Goal: Task Accomplishment & Management: Use online tool/utility

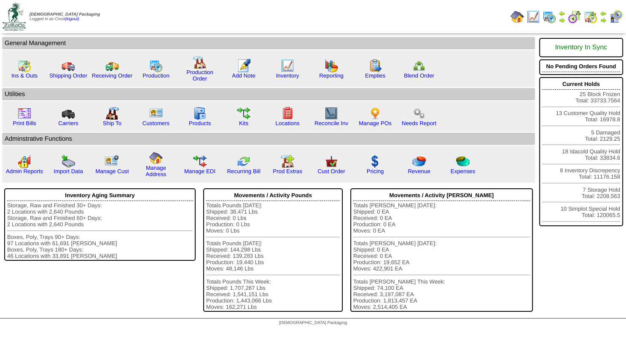
click at [603, 21] on img at bounding box center [603, 20] width 7 height 7
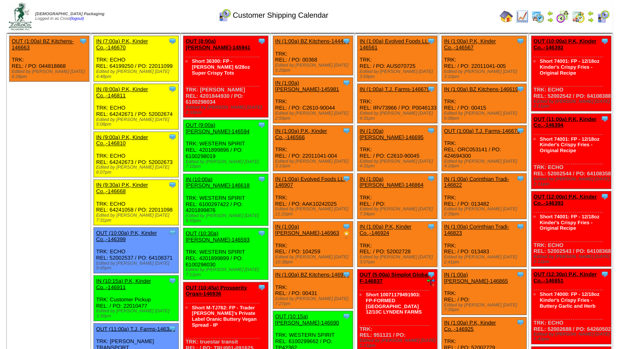
scroll to position [46, 0]
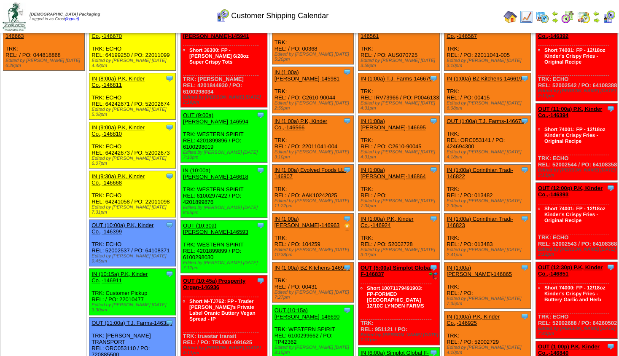
click at [217, 113] on link "OUT (9:00a) Lamb-Weston-146594" at bounding box center [215, 118] width 65 height 13
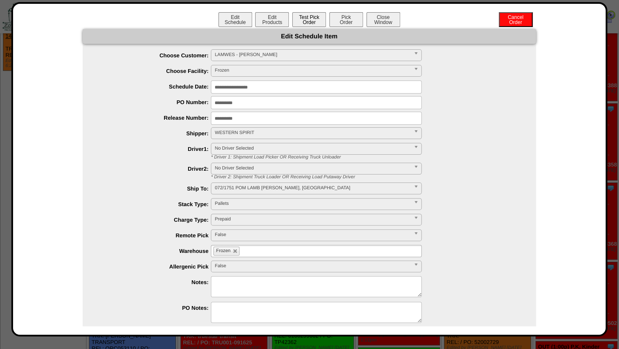
click at [312, 16] on button "Test Pick Order" at bounding box center [309, 19] width 34 height 15
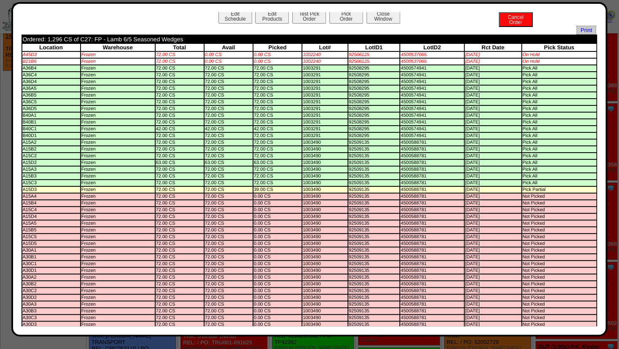
scroll to position [0, 0]
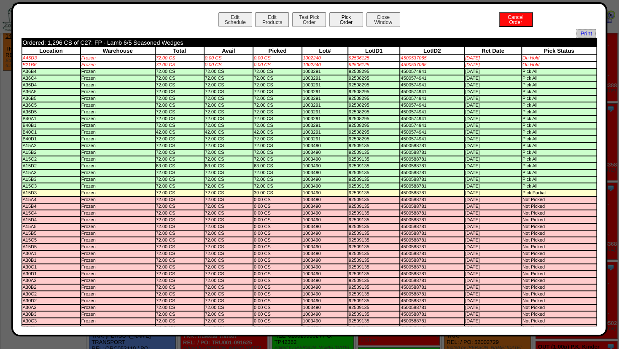
click at [346, 19] on button "Pick Order" at bounding box center [346, 19] width 34 height 15
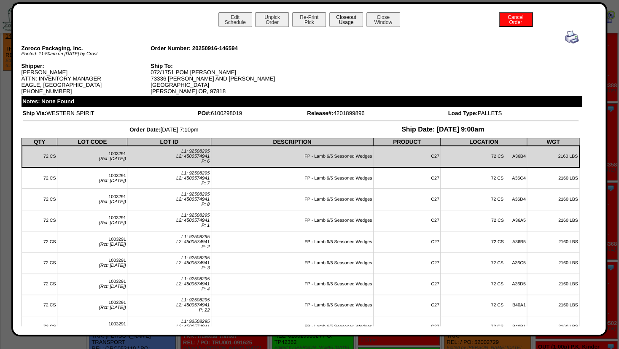
click at [347, 21] on button "Closeout Usage" at bounding box center [346, 19] width 34 height 15
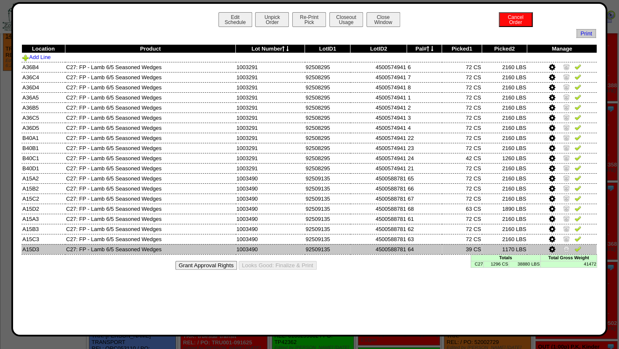
click at [552, 249] on icon at bounding box center [552, 250] width 6 height 8
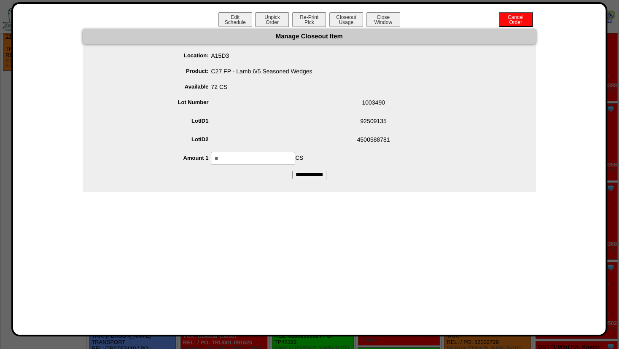
drag, startPoint x: 231, startPoint y: 160, endPoint x: 124, endPoint y: 105, distance: 119.7
click at [211, 152] on input "**" at bounding box center [253, 158] width 84 height 13
type input "**"
click at [316, 92] on span "72 CS" at bounding box center [317, 88] width 436 height 16
click at [310, 175] on input "**********" at bounding box center [309, 175] width 34 height 8
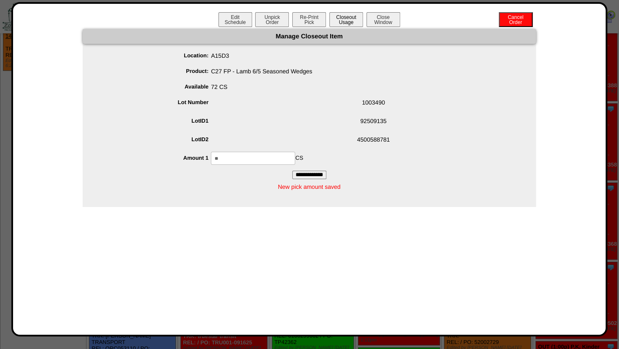
click at [340, 19] on button "Closeout Usage" at bounding box center [346, 19] width 34 height 15
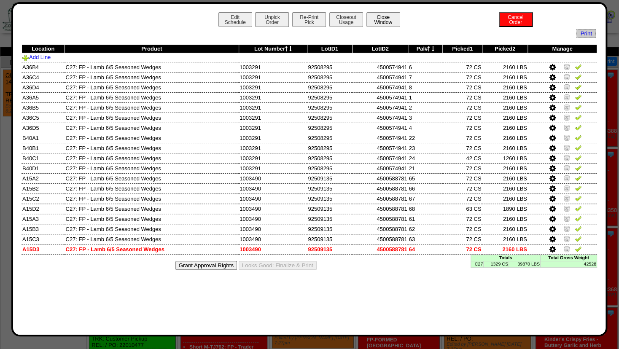
click at [382, 23] on button "Close Window" at bounding box center [383, 19] width 34 height 15
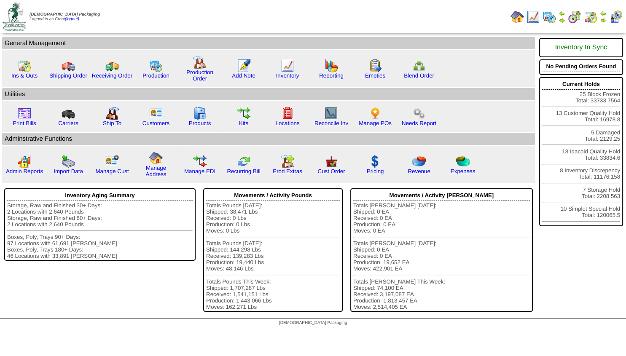
click at [563, 21] on img at bounding box center [561, 20] width 7 height 7
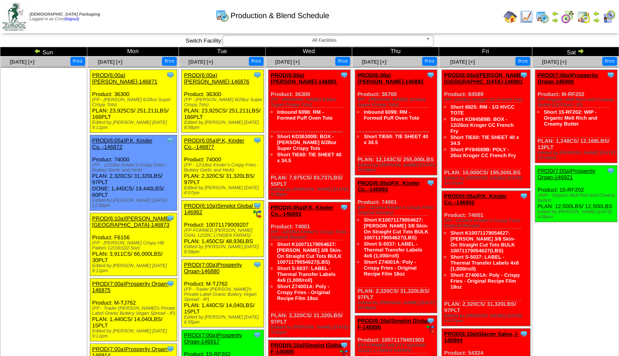
click at [525, 19] on img at bounding box center [525, 16] width 13 height 13
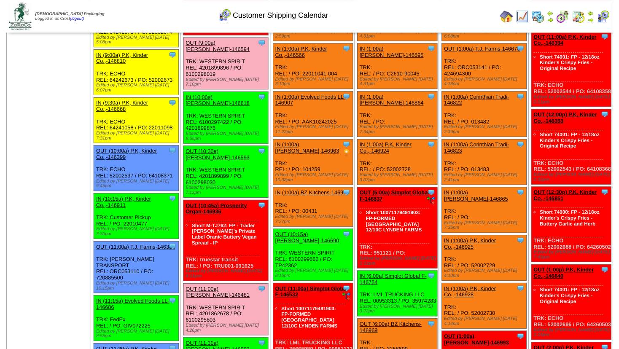
scroll to position [137, 0]
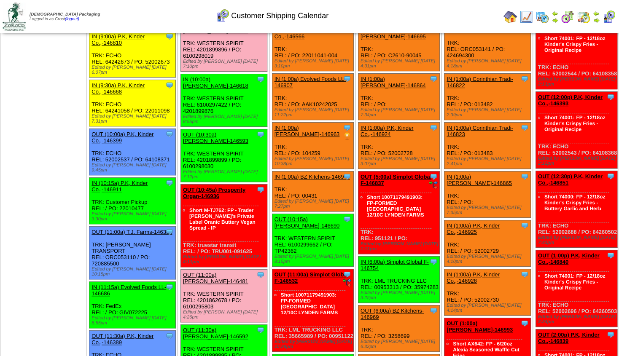
click at [215, 131] on link "OUT (10:30a) [PERSON_NAME]-146593" at bounding box center [215, 137] width 65 height 13
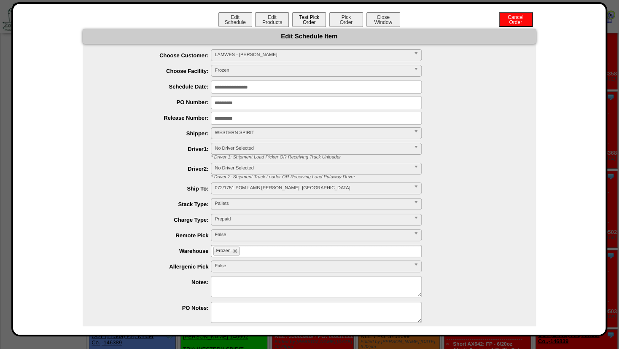
click at [303, 22] on button "Test Pick Order" at bounding box center [309, 19] width 34 height 15
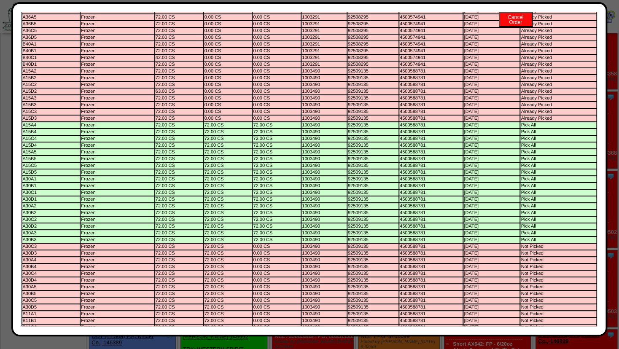
scroll to position [0, 0]
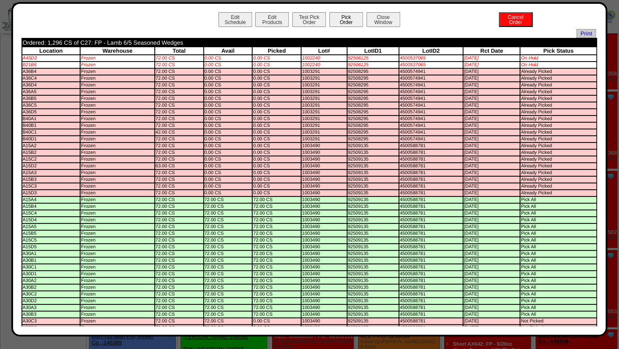
click at [336, 19] on button "Pick Order" at bounding box center [346, 19] width 34 height 15
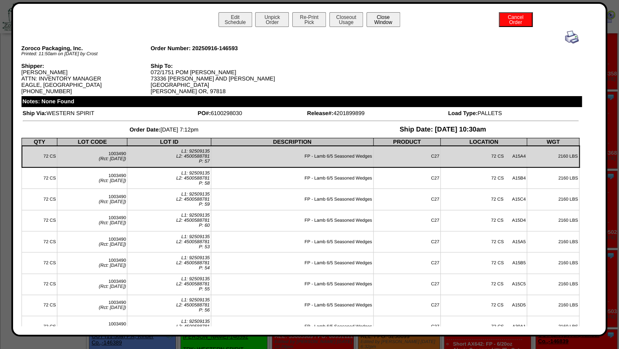
click at [378, 24] on button "Close Window" at bounding box center [383, 19] width 34 height 15
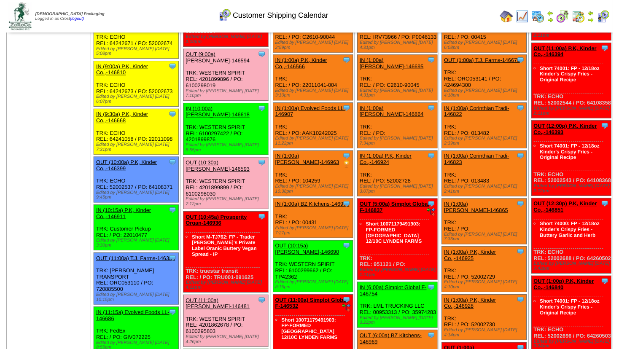
scroll to position [137, 0]
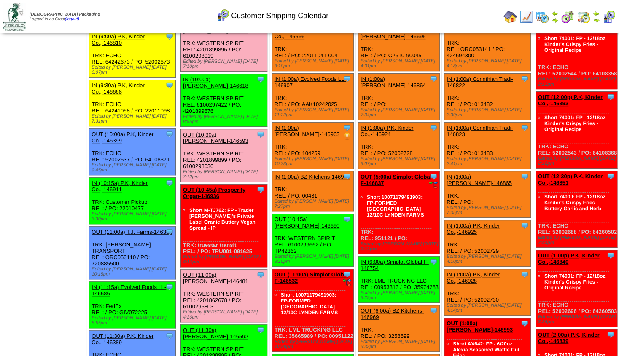
click at [223, 187] on link "OUT (10:45a) Prosperity Organ-146936" at bounding box center [214, 193] width 62 height 13
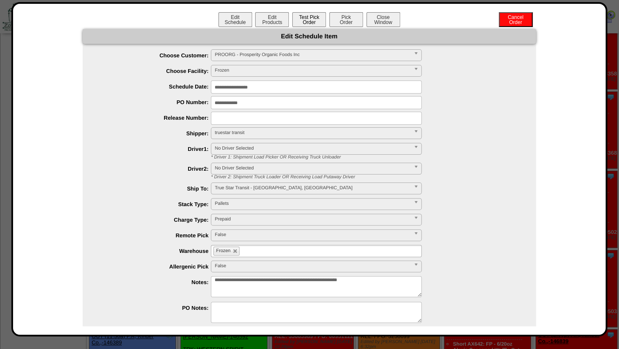
click at [306, 22] on button "Test Pick Order" at bounding box center [309, 19] width 34 height 15
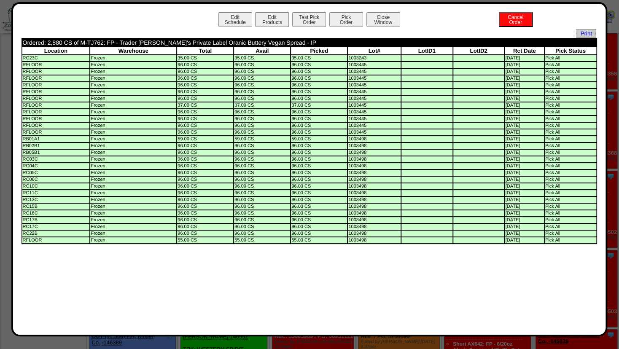
click at [393, 27] on div "Edit Schedule Edit Products Test Pick Order Pick Order Cancel Order Close Window" at bounding box center [308, 20] width 575 height 17
click at [391, 22] on button "Close Window" at bounding box center [383, 19] width 34 height 15
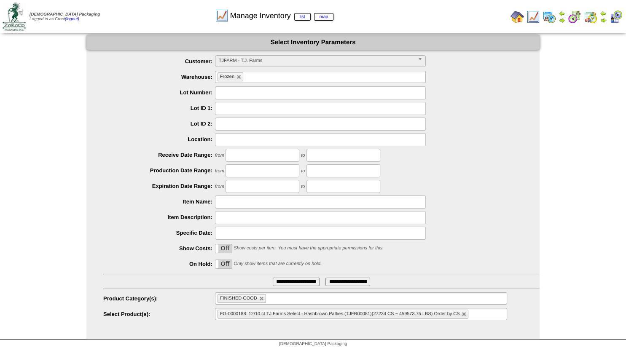
click at [255, 61] on span "TJFARM - T.J. Farms" at bounding box center [317, 61] width 196 height 10
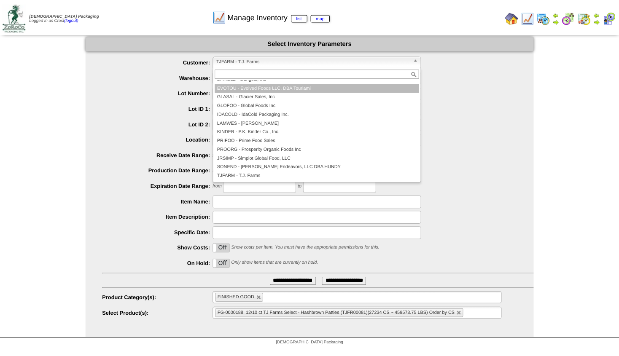
scroll to position [71, 0]
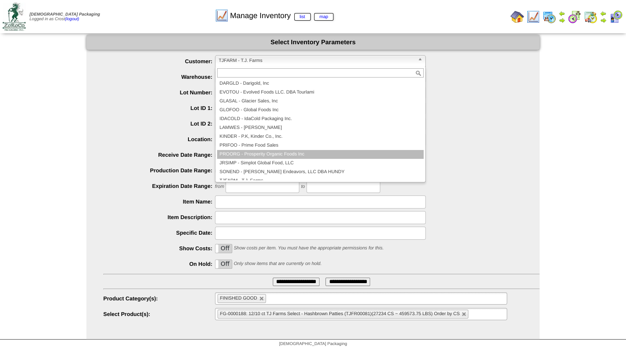
click at [248, 152] on li "PROORG - Prosperity Organic Foods Inc" at bounding box center [320, 154] width 206 height 9
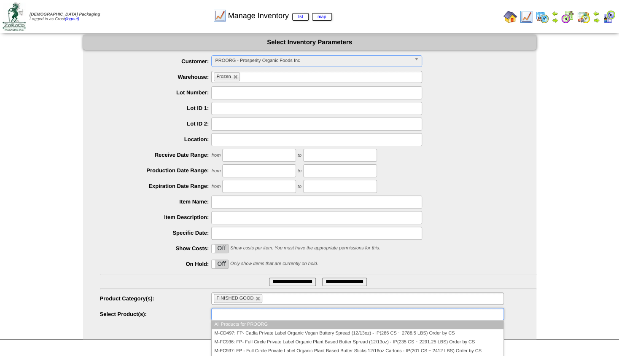
click at [242, 316] on input "text" at bounding box center [241, 314] width 54 height 11
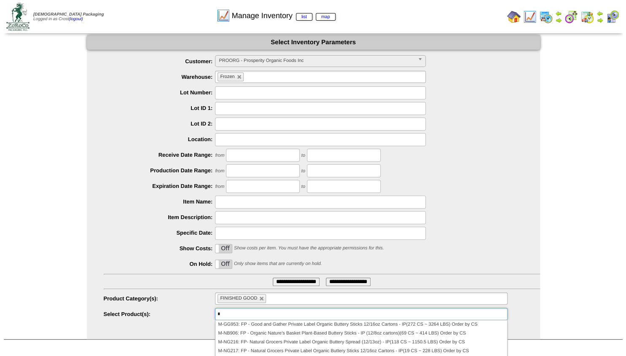
scroll to position [0, 0]
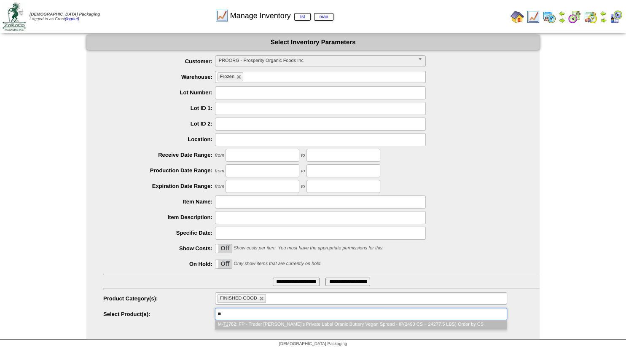
type input "**"
click at [241, 325] on li "M- TJ 762: FP - Trader Joe's Private Label Oranic Buttery Vegan Spread - IP(249…" at bounding box center [360, 324] width 291 height 9
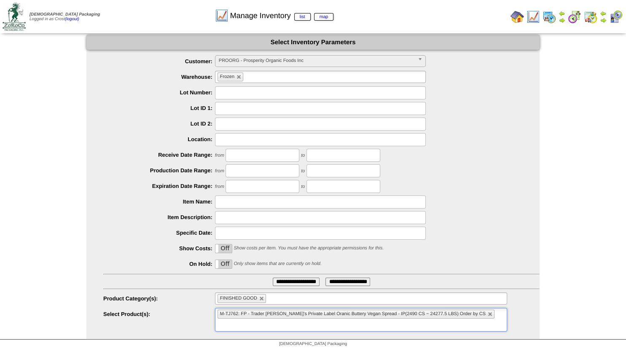
click at [293, 279] on input "**********" at bounding box center [296, 282] width 47 height 8
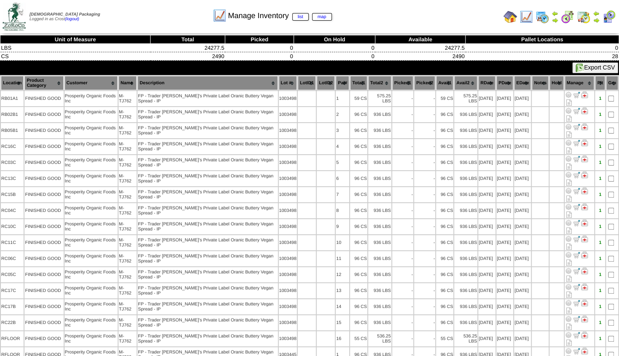
click at [525, 17] on img at bounding box center [525, 16] width 13 height 13
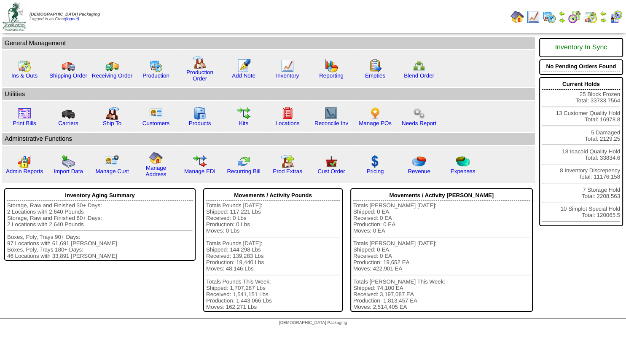
click at [561, 16] on link at bounding box center [561, 18] width 7 height 13
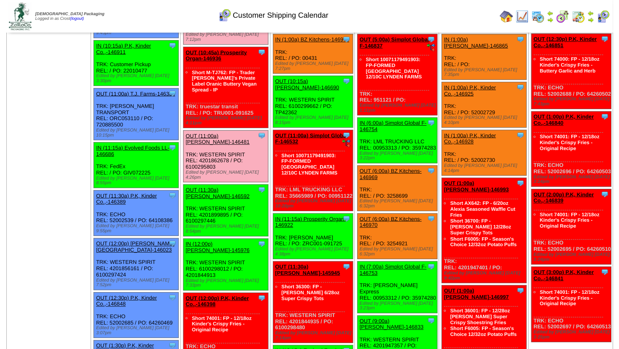
scroll to position [364, 0]
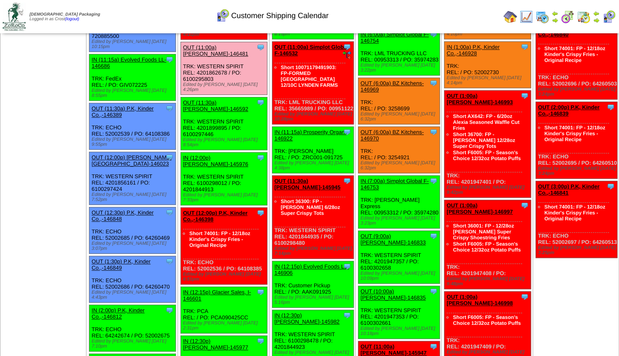
click at [210, 210] on link "OUT (12:00p) P.K, Kinder Co.,-146398" at bounding box center [215, 216] width 64 height 13
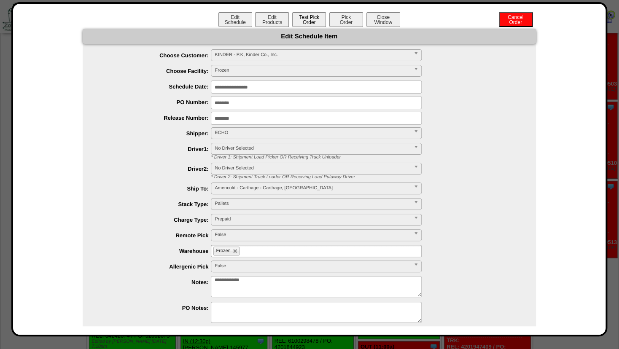
click at [297, 24] on button "Test Pick Order" at bounding box center [309, 19] width 34 height 15
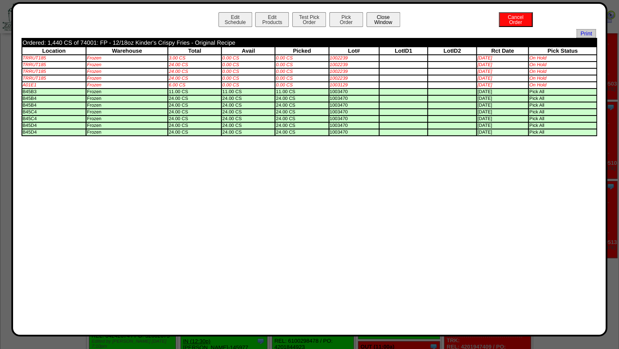
click at [376, 20] on button "Close Window" at bounding box center [383, 19] width 34 height 15
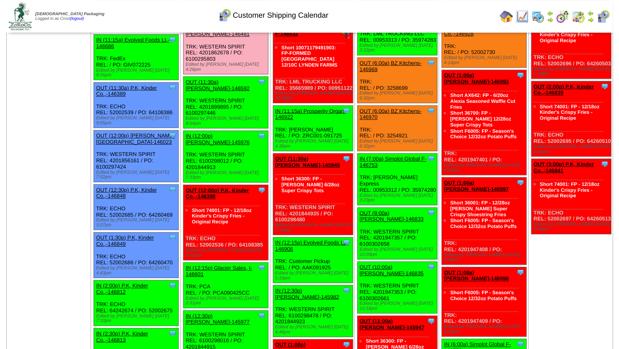
scroll to position [364, 0]
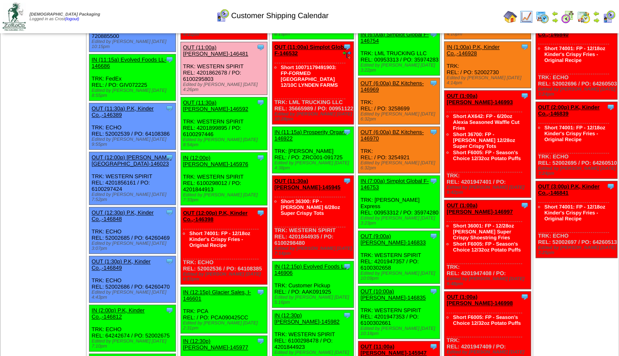
click at [220, 210] on link "OUT (12:00p) P.K, Kinder Co.,-146398" at bounding box center [215, 216] width 64 height 13
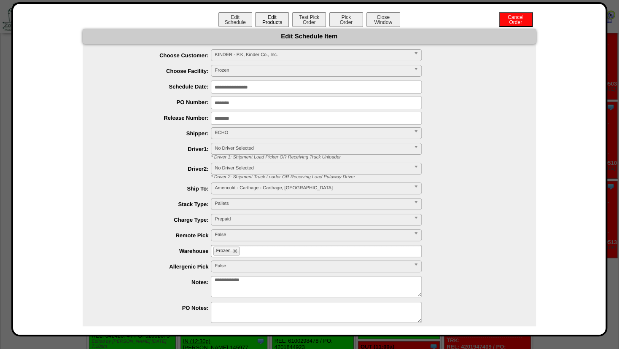
click at [263, 21] on button "Edit Products" at bounding box center [272, 19] width 34 height 15
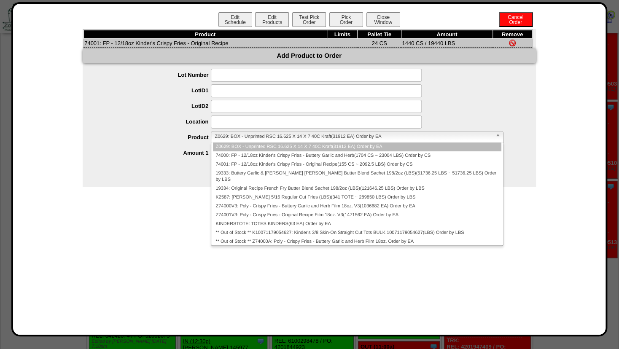
click at [226, 135] on span "Z0629: BOX - Unprinted RSC 16.625 X 14 X 7 40C Kraft(31912 EA) Order by EA" at bounding box center [352, 136] width 277 height 10
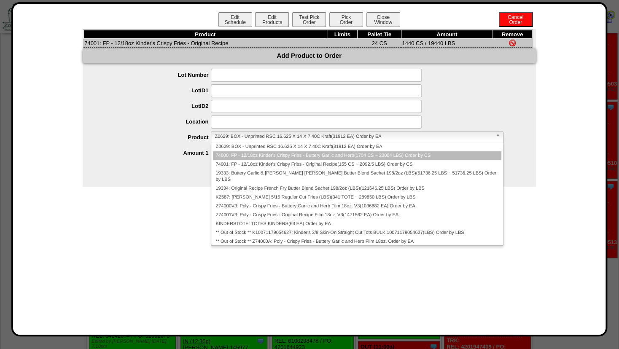
click at [226, 153] on li "74000: FP - 12/18oz Kinder's Crispy Fries - Buttery Garlic and Herb(1704 CS ~ 2…" at bounding box center [357, 155] width 288 height 9
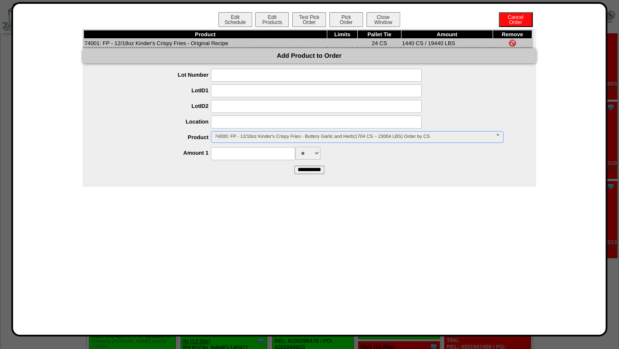
click at [226, 153] on input at bounding box center [253, 153] width 84 height 13
type input "****"
click at [412, 157] on div "**** ** ***" at bounding box center [317, 153] width 436 height 13
click at [311, 172] on input "**********" at bounding box center [309, 170] width 30 height 8
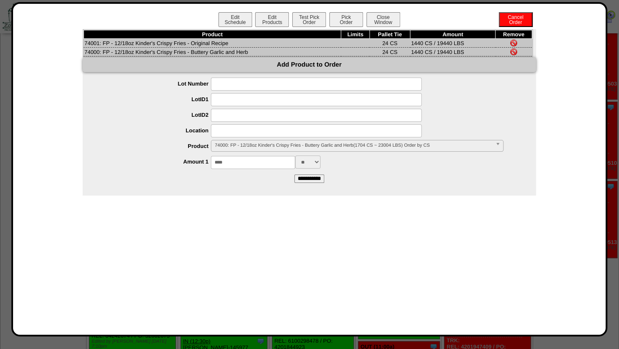
click at [515, 40] on img at bounding box center [513, 43] width 7 height 7
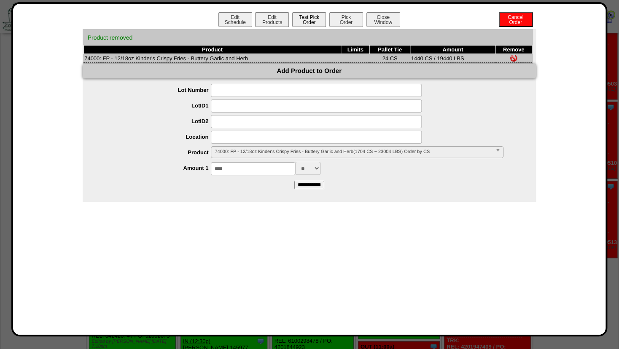
click at [303, 14] on button "Test Pick Order" at bounding box center [309, 19] width 34 height 15
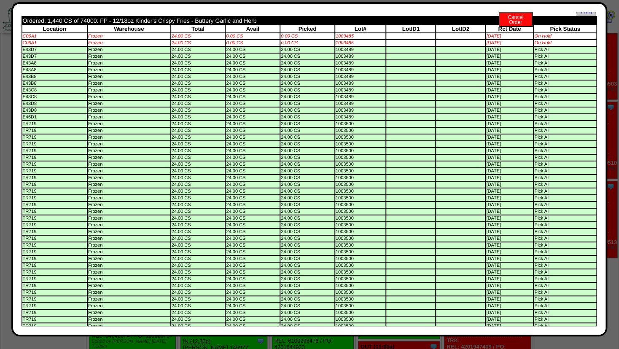
scroll to position [0, 0]
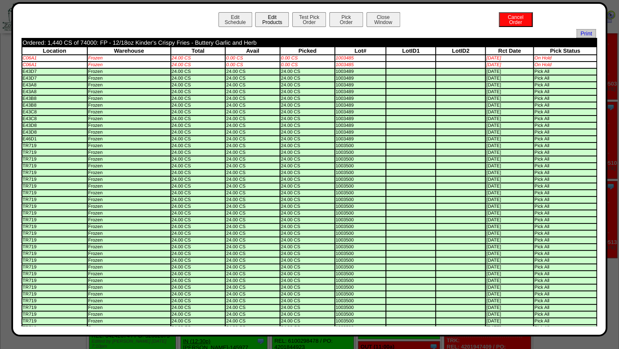
click at [268, 21] on button "Edit Products" at bounding box center [272, 19] width 34 height 15
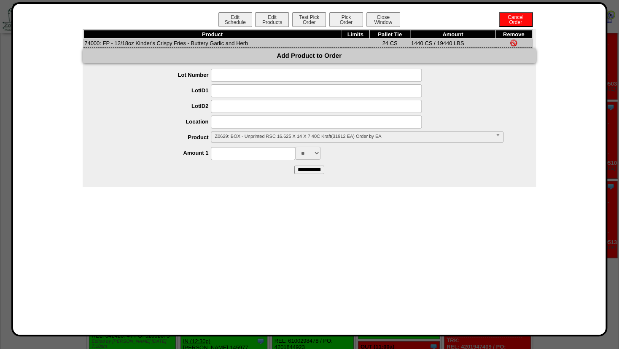
drag, startPoint x: 236, startPoint y: 137, endPoint x: 234, endPoint y: 142, distance: 5.7
click at [236, 137] on span "Z0629: BOX - Unprinted RSC 16.625 X 14 X 7 40C Kraft(31912 EA) Order by EA" at bounding box center [352, 136] width 277 height 10
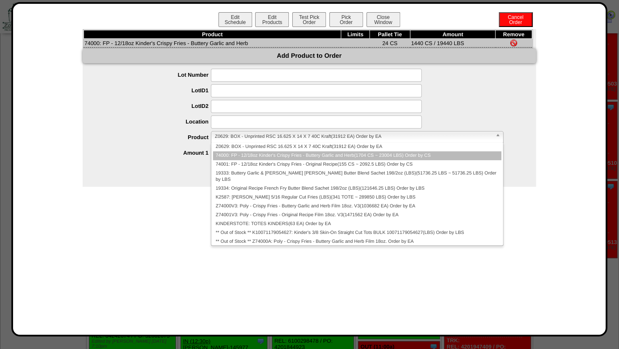
click at [233, 155] on li "74000: FP - 12/18oz Kinder's Crispy Fries - Buttery Garlic and Herb(1704 CS ~ 2…" at bounding box center [357, 155] width 288 height 9
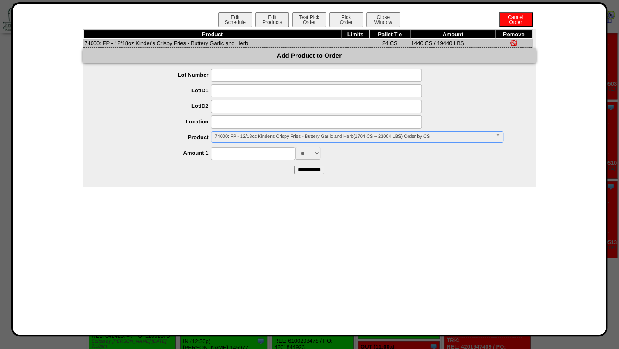
click at [225, 123] on input at bounding box center [316, 121] width 211 height 13
click at [232, 158] on input at bounding box center [253, 153] width 84 height 13
type input "****"
click at [236, 123] on input at bounding box center [316, 121] width 211 height 13
type input "*******"
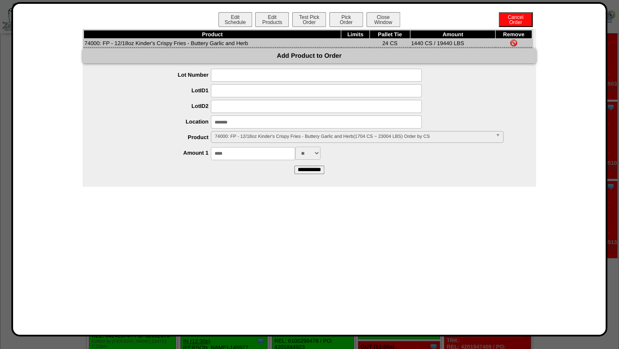
click at [258, 110] on input at bounding box center [316, 106] width 211 height 13
click at [306, 173] on input "**********" at bounding box center [309, 170] width 30 height 8
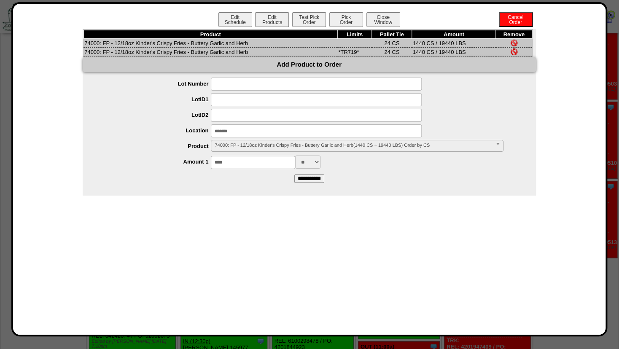
click at [513, 41] on img at bounding box center [513, 43] width 7 height 7
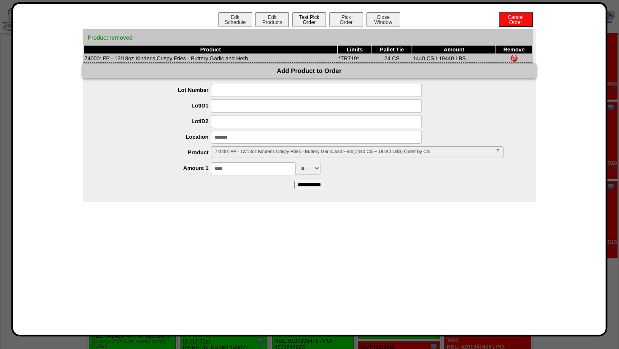
click at [309, 23] on button "Test Pick Order" at bounding box center [309, 19] width 34 height 15
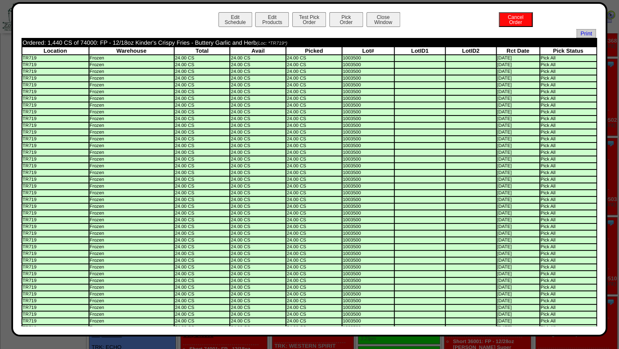
scroll to position [228, 0]
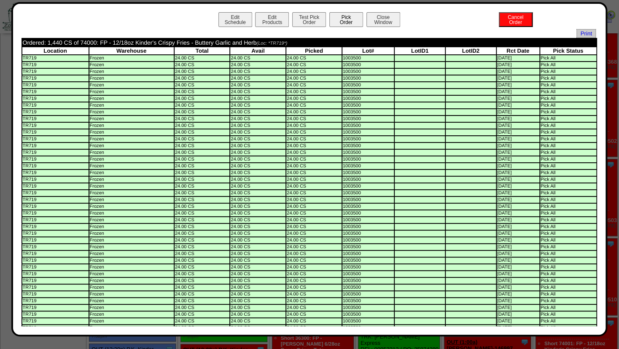
click at [340, 18] on button "Pick Order" at bounding box center [346, 19] width 34 height 15
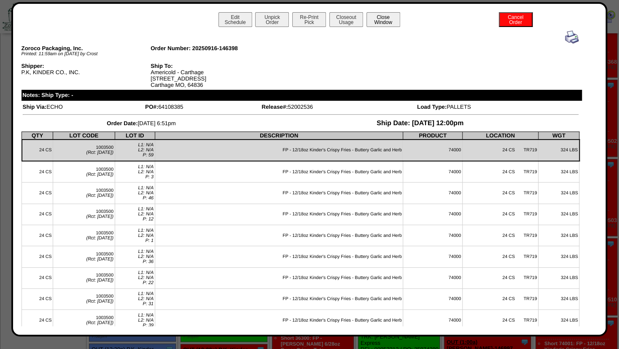
click at [387, 21] on button "Close Window" at bounding box center [383, 19] width 34 height 15
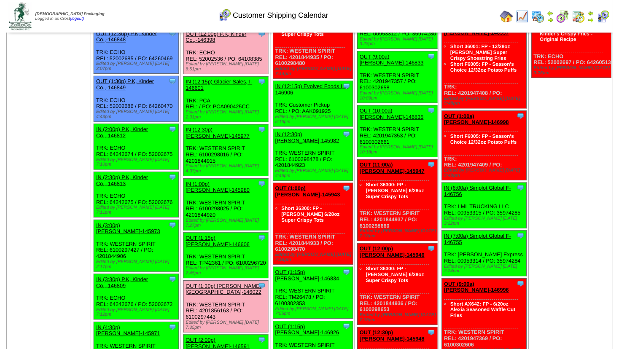
scroll to position [546, 0]
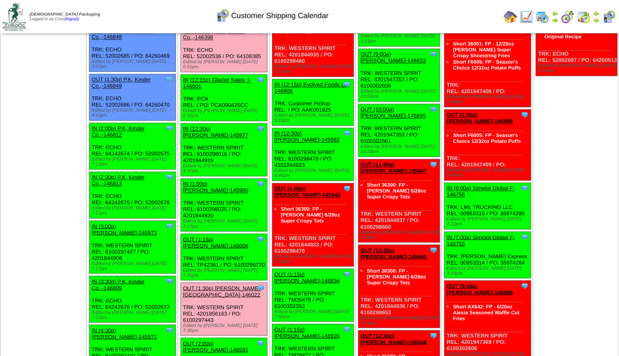
click at [215, 236] on link "OUT (1:15p) Lamb-Weston-146606" at bounding box center [215, 242] width 65 height 13
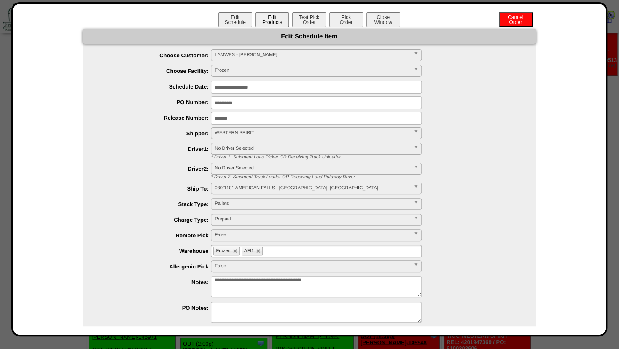
click at [268, 19] on button "Edit Products" at bounding box center [272, 19] width 34 height 15
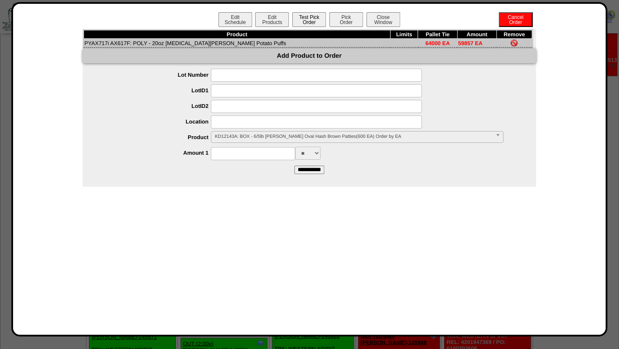
click at [304, 21] on button "Test Pick Order" at bounding box center [309, 19] width 34 height 15
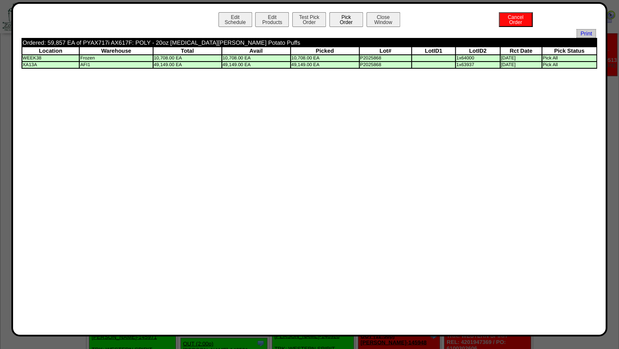
click at [342, 17] on button "Pick Order" at bounding box center [346, 19] width 34 height 15
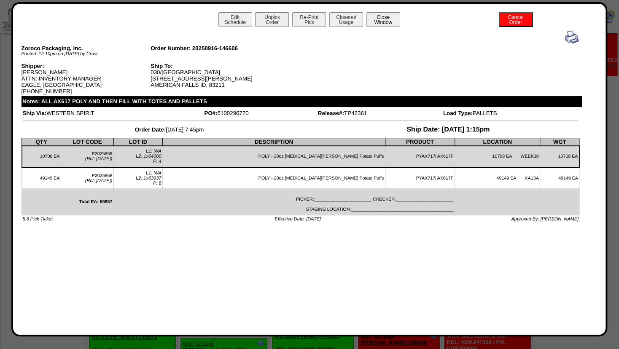
click at [386, 21] on button "Close Window" at bounding box center [383, 19] width 34 height 15
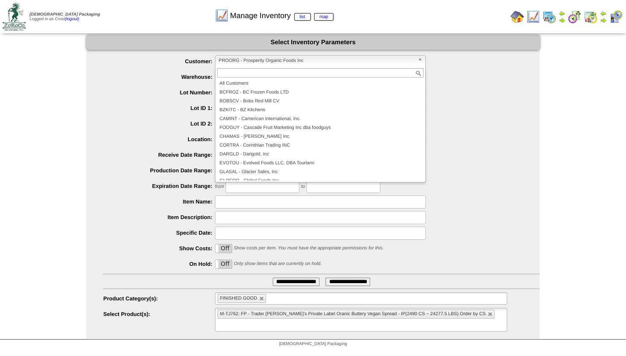
click at [248, 61] on span "PROORG - Prosperity Organic Foods Inc" at bounding box center [317, 61] width 196 height 10
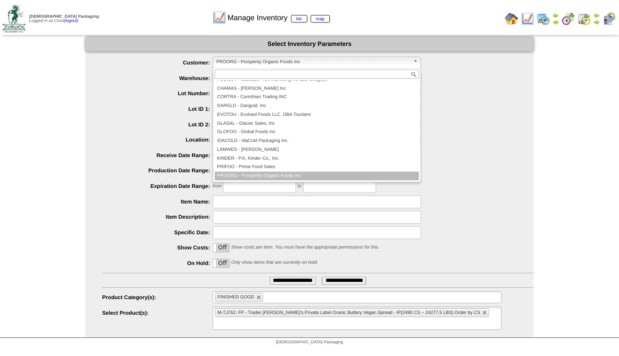
scroll to position [44, 0]
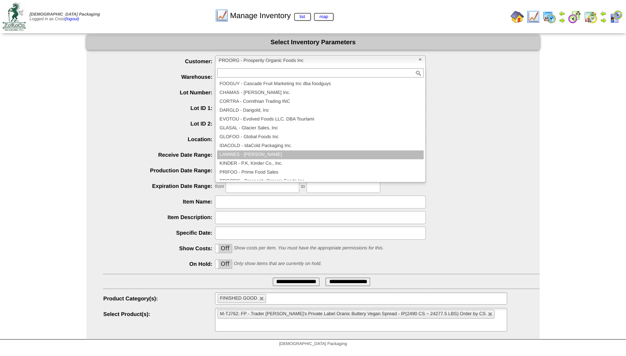
click at [256, 152] on li "LAMWES - [PERSON_NAME]" at bounding box center [320, 154] width 206 height 9
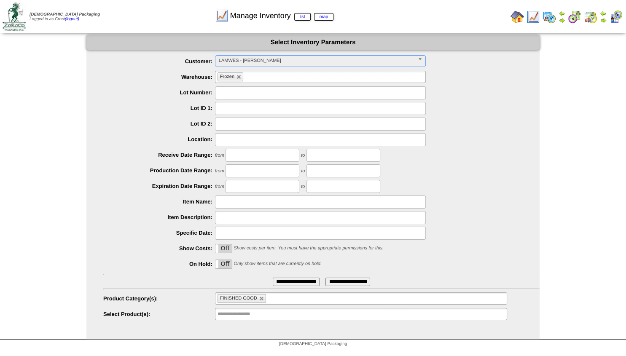
click at [260, 297] on link at bounding box center [261, 298] width 5 height 5
type input "**********"
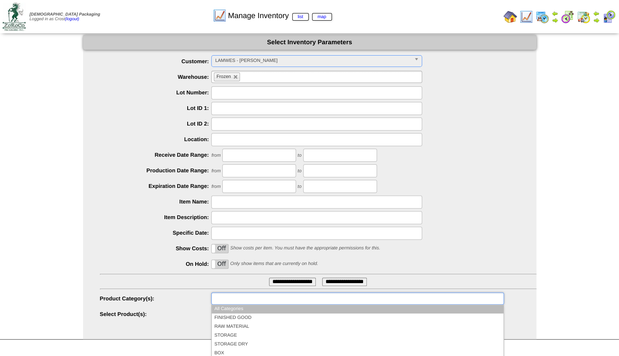
click at [251, 301] on input "text" at bounding box center [241, 298] width 54 height 11
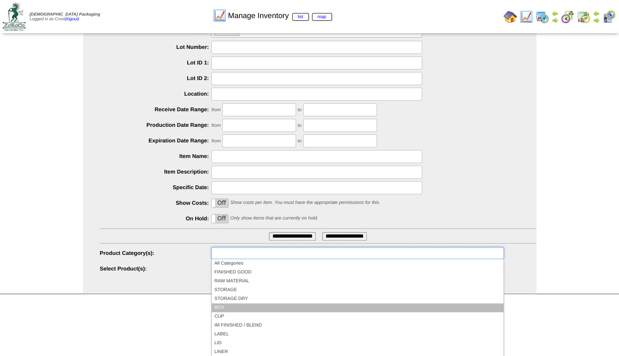
scroll to position [49, 0]
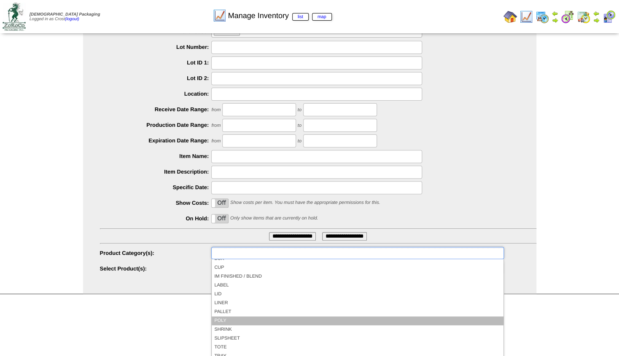
click at [233, 324] on li "POLY" at bounding box center [357, 320] width 291 height 9
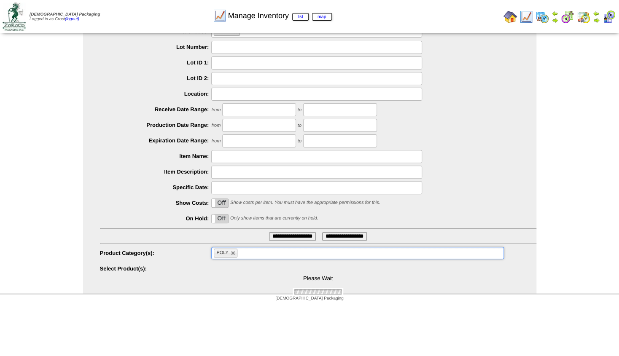
scroll to position [0, 0]
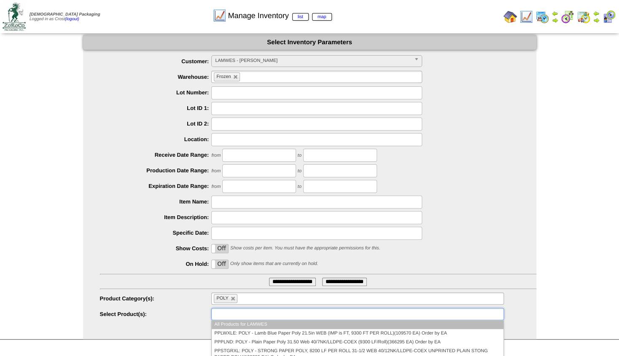
click at [234, 315] on input "text" at bounding box center [241, 314] width 54 height 11
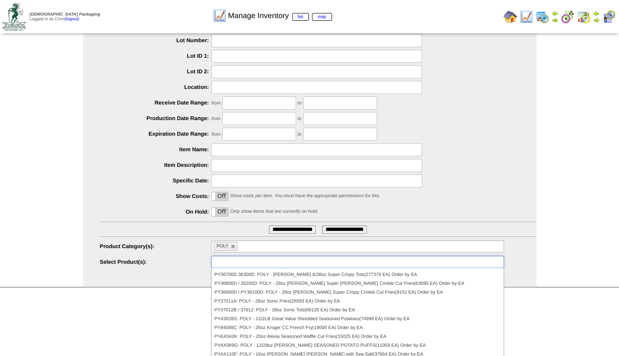
scroll to position [66, 0]
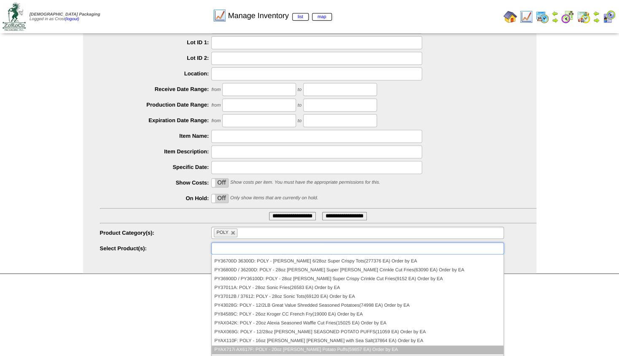
click at [300, 350] on li "PYAX717i AX617F: POLY - 20oz [PERSON_NAME] Potato Puffs(59857 EA) Order by EA" at bounding box center [357, 350] width 291 height 9
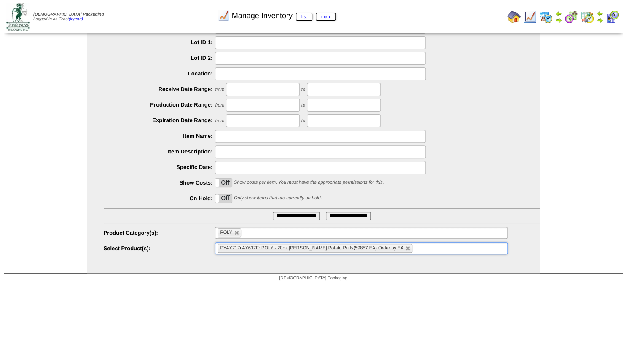
scroll to position [0, 0]
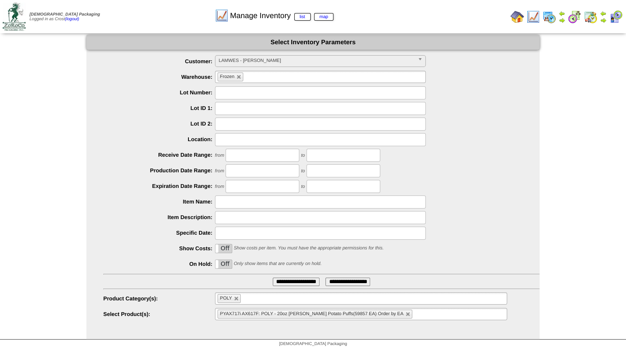
click at [296, 282] on input "**********" at bounding box center [296, 282] width 47 height 8
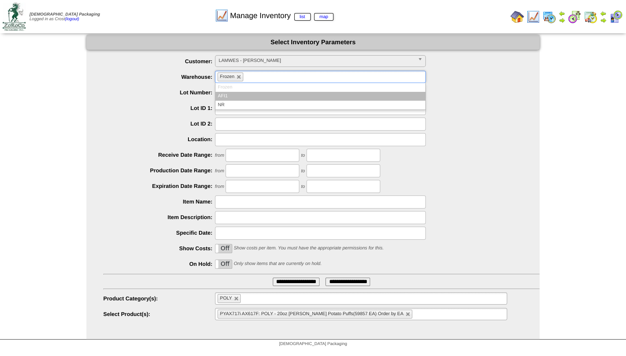
click at [255, 77] on input "text" at bounding box center [250, 77] width 11 height 11
click at [240, 95] on li "AFI1" at bounding box center [320, 96] width 210 height 9
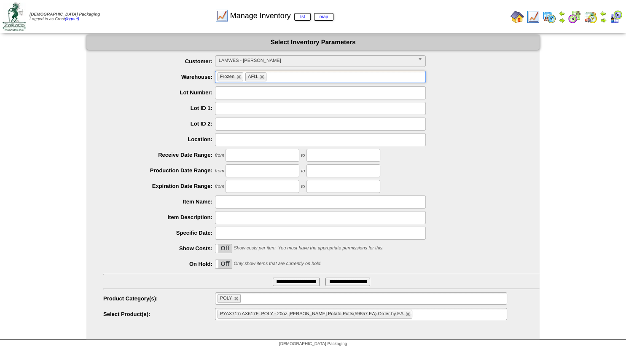
click at [287, 281] on input "**********" at bounding box center [296, 282] width 47 height 8
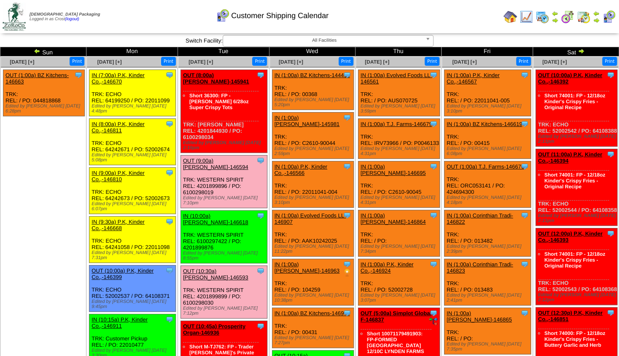
click at [553, 19] on img at bounding box center [554, 20] width 7 height 7
